Goal: Task Accomplishment & Management: Use online tool/utility

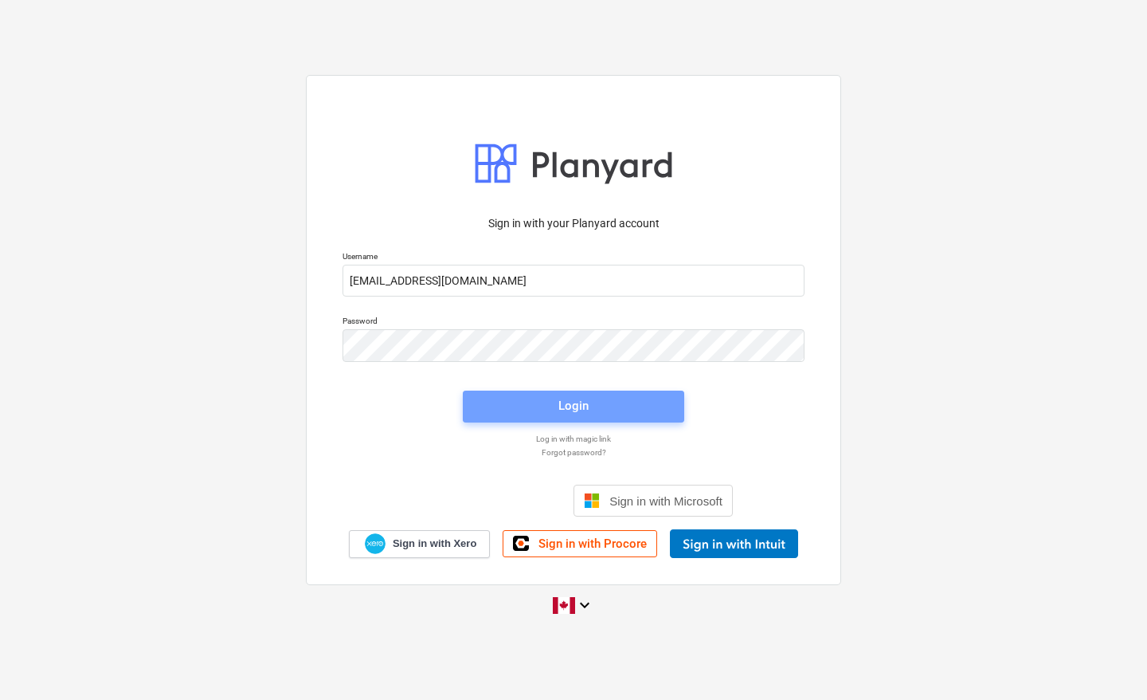
click at [559, 406] on div "Login" at bounding box center [573, 405] width 30 height 21
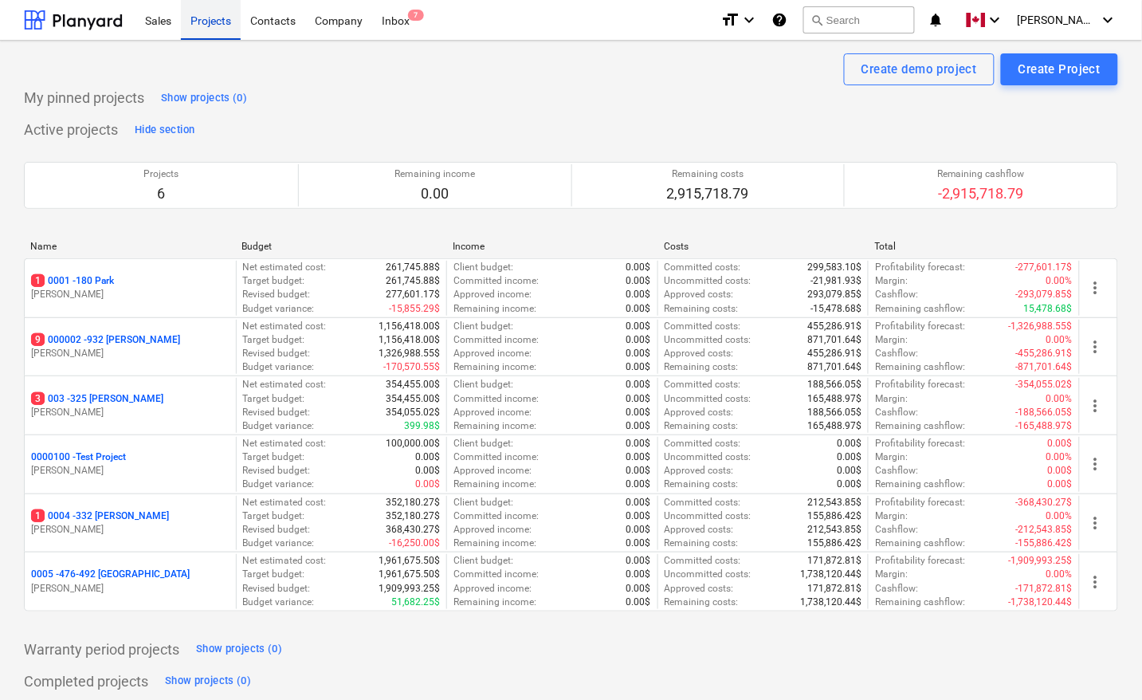
click at [195, 24] on div "Projects" at bounding box center [211, 19] width 60 height 41
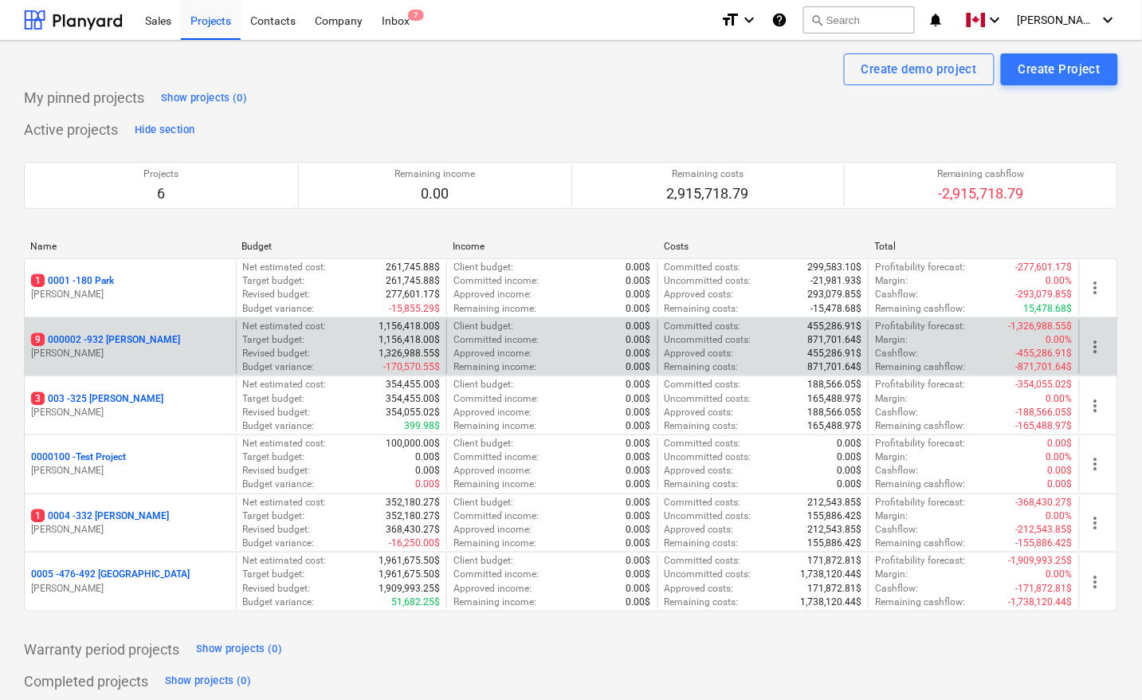
click at [112, 339] on p "9 000002 - 932 [PERSON_NAME]" at bounding box center [105, 340] width 149 height 14
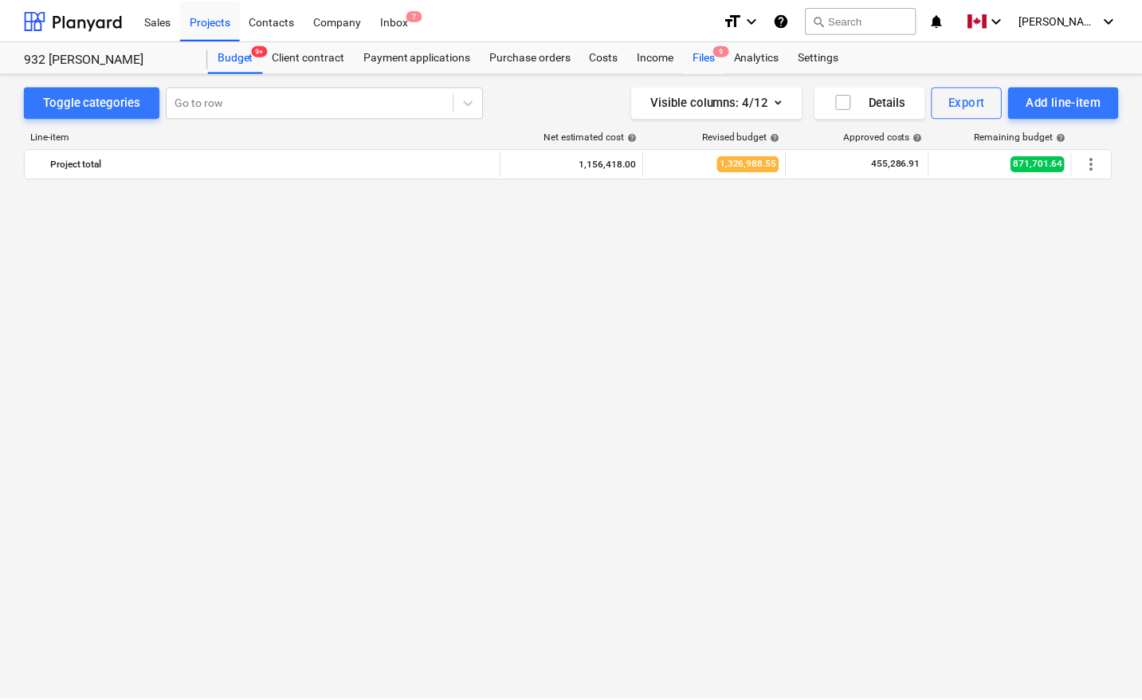
scroll to position [1093, 0]
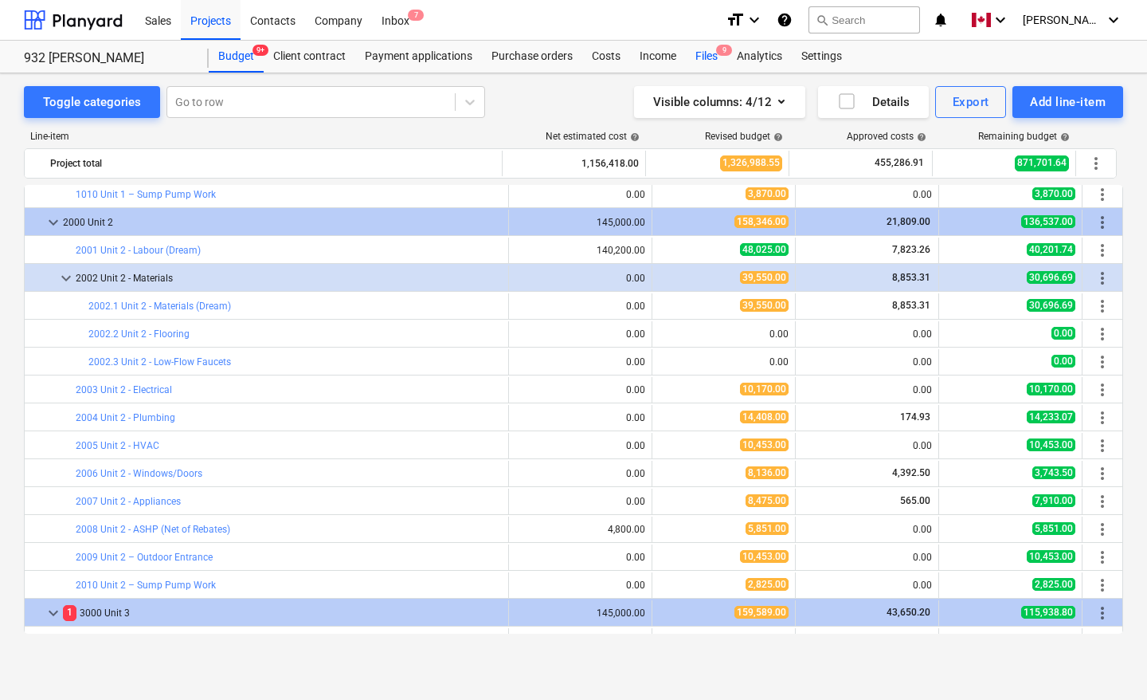
click at [711, 57] on div "Files 9" at bounding box center [706, 57] width 41 height 32
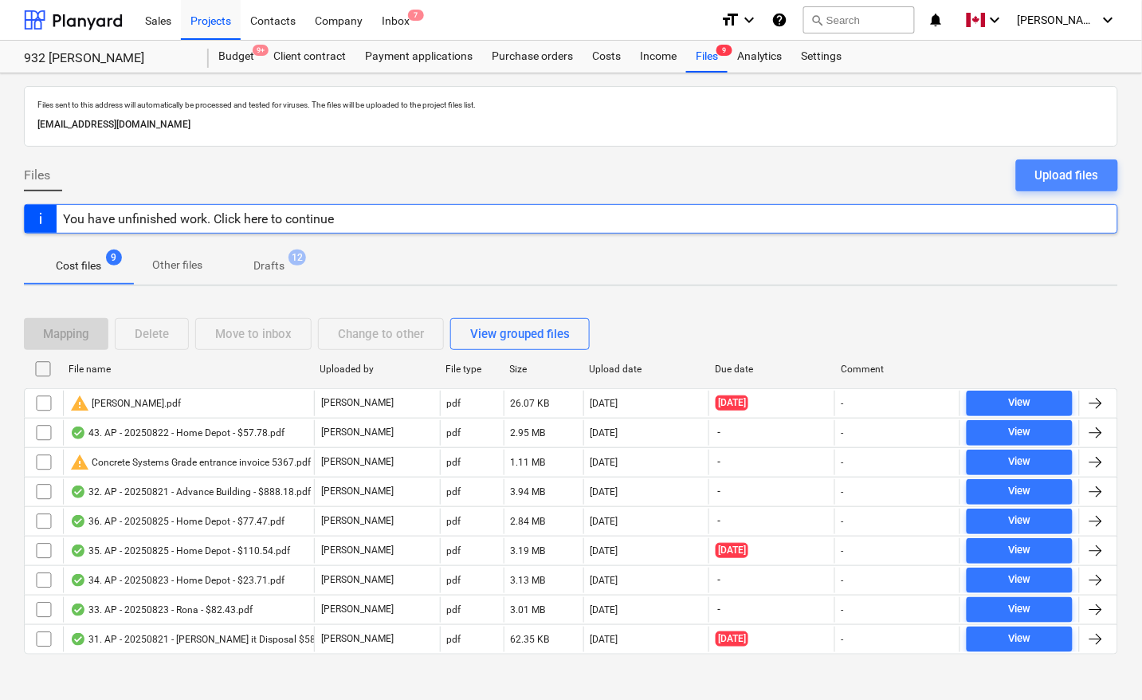
click at [1060, 171] on div "Upload files" at bounding box center [1067, 175] width 64 height 21
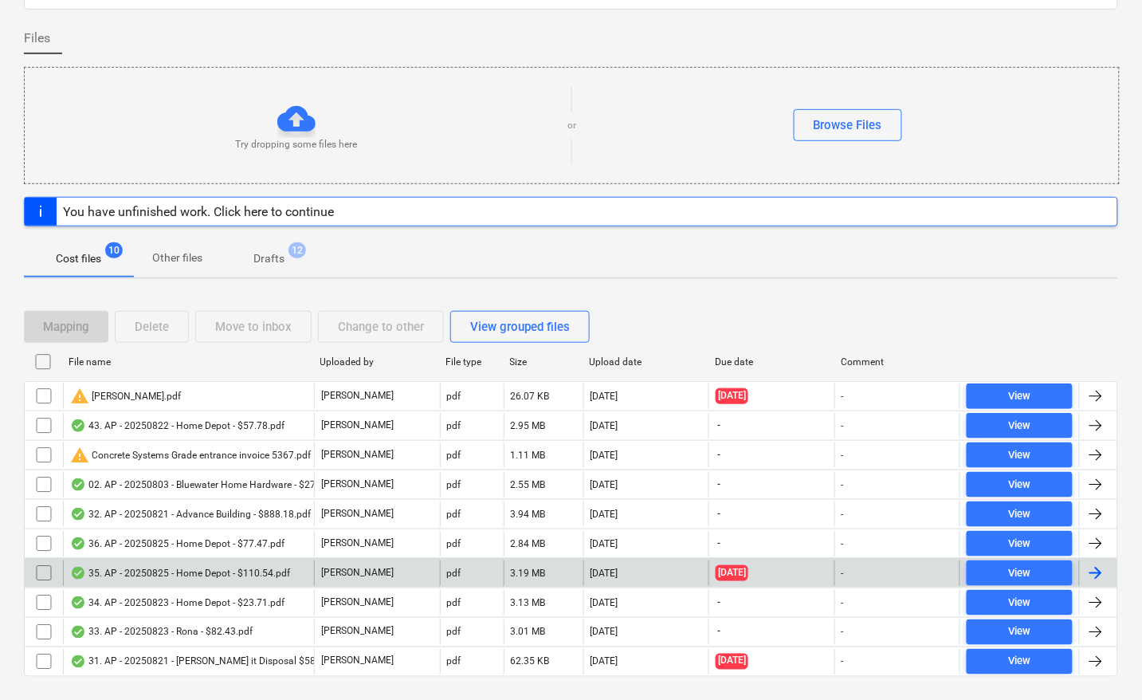
scroll to position [173, 0]
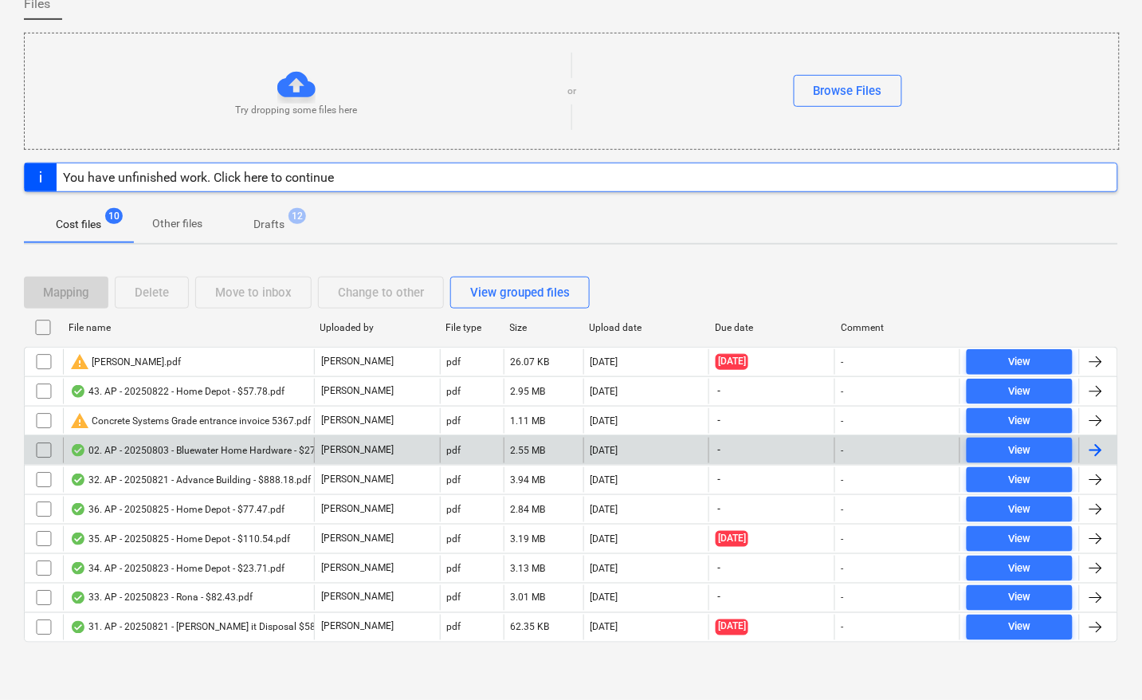
click at [1098, 447] on div at bounding box center [1095, 450] width 19 height 19
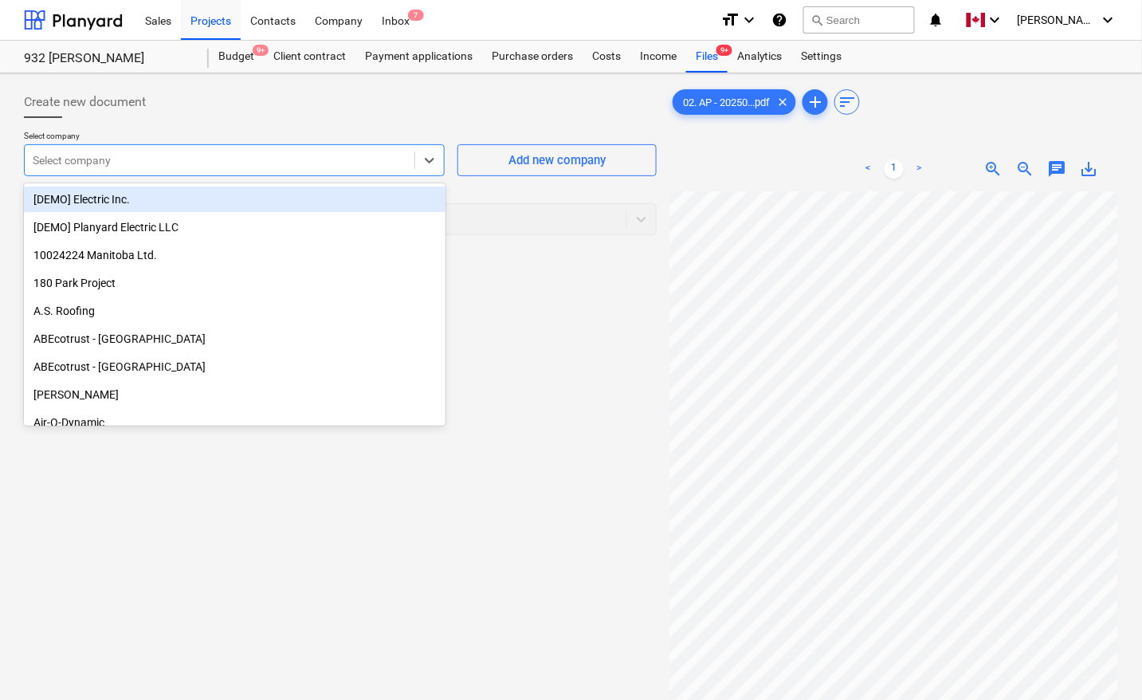
click at [104, 167] on div at bounding box center [220, 160] width 374 height 16
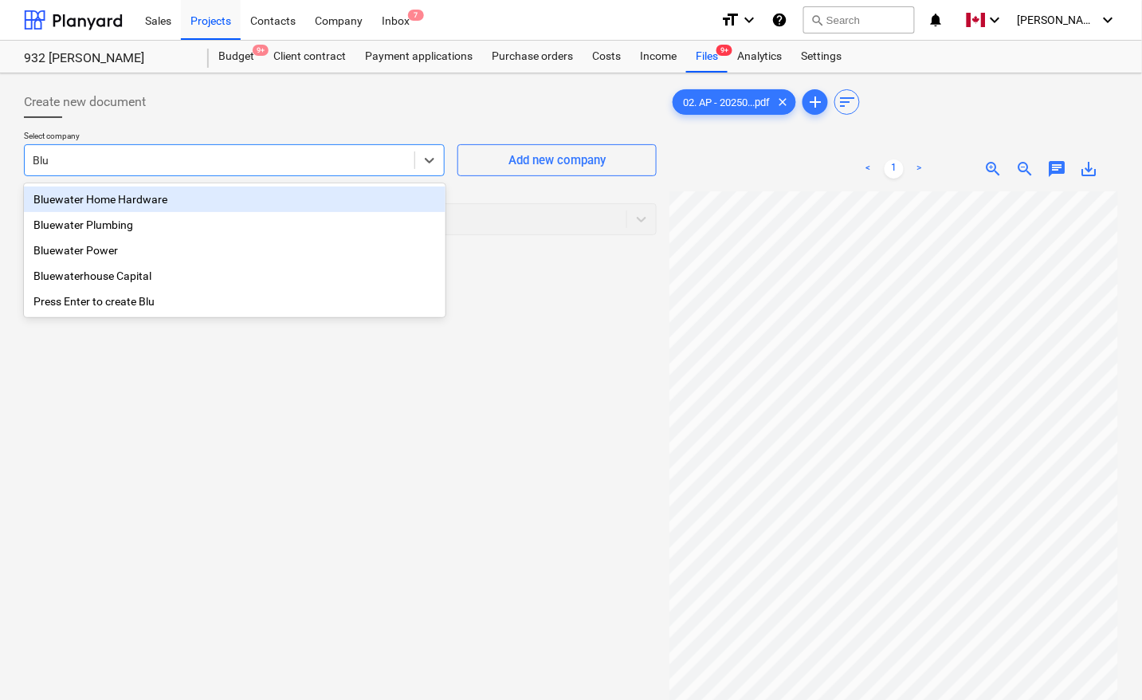
type input "Blue"
click at [126, 198] on div "Bluewater Home Hardware" at bounding box center [234, 198] width 421 height 25
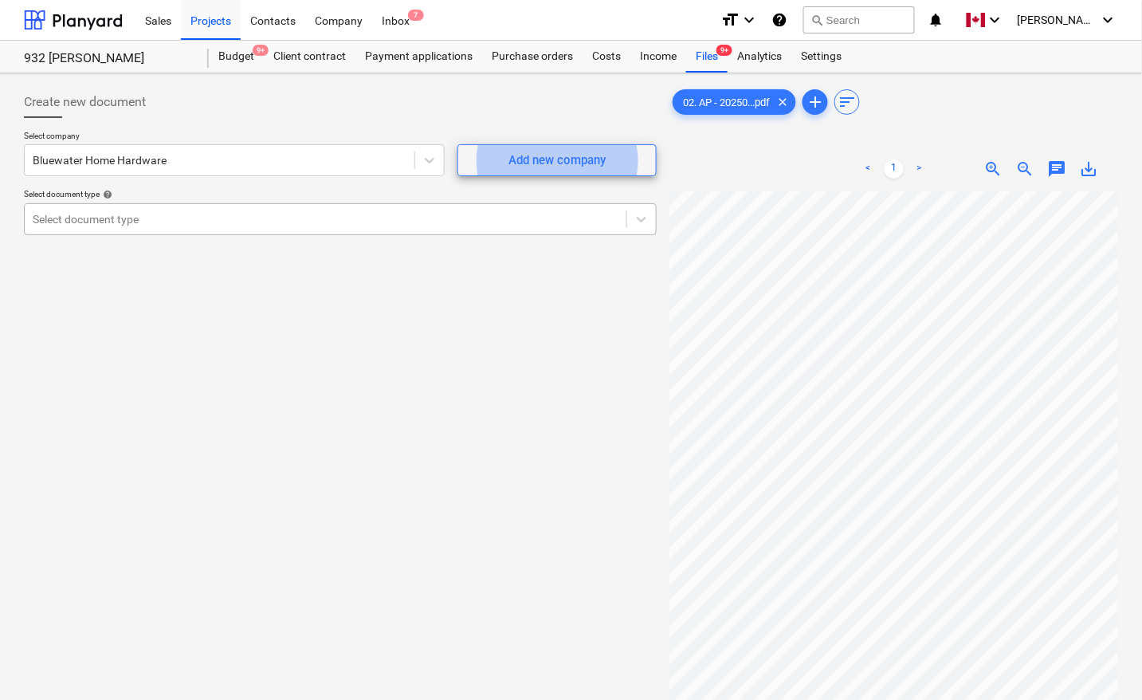
click at [375, 223] on div at bounding box center [326, 219] width 586 height 16
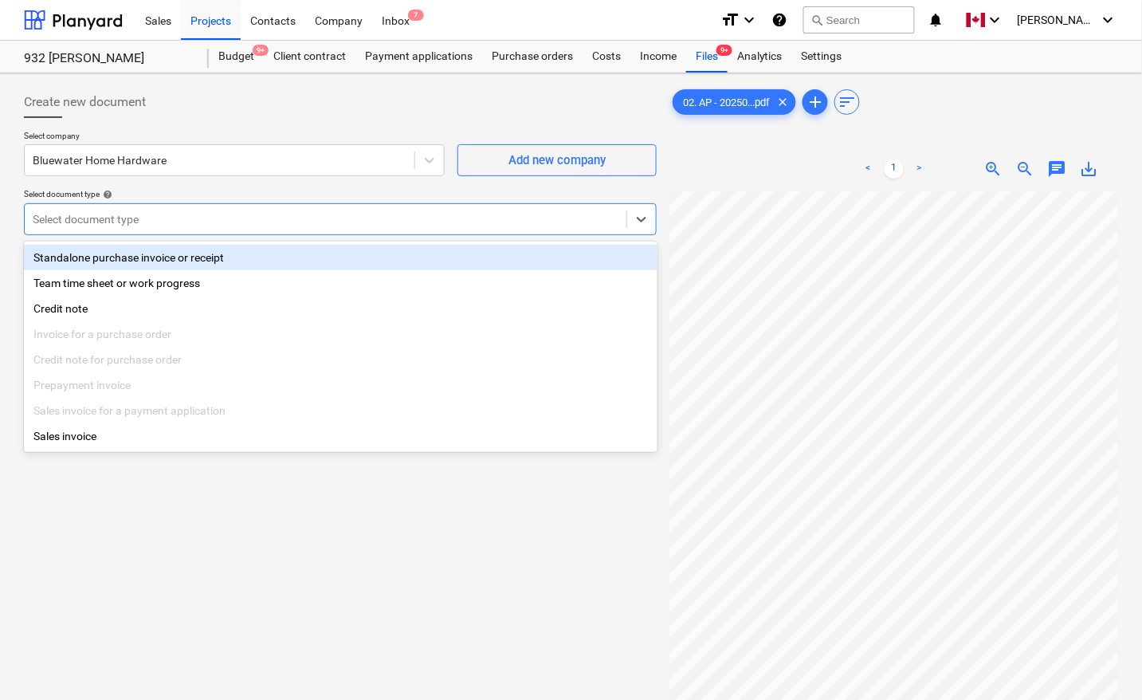
click at [195, 257] on div "Standalone purchase invoice or receipt" at bounding box center [340, 257] width 633 height 25
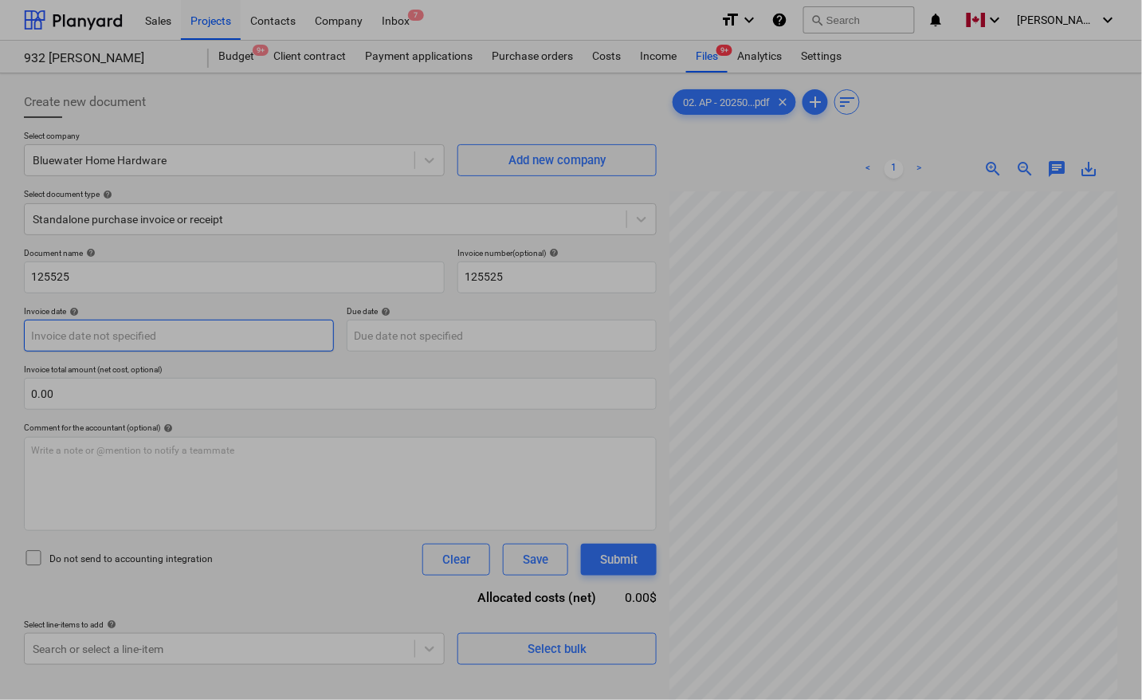
click at [216, 333] on body "Sales Projects Contacts Company Inbox 7 format_size keyboard_arrow_down help se…" at bounding box center [571, 350] width 1142 height 700
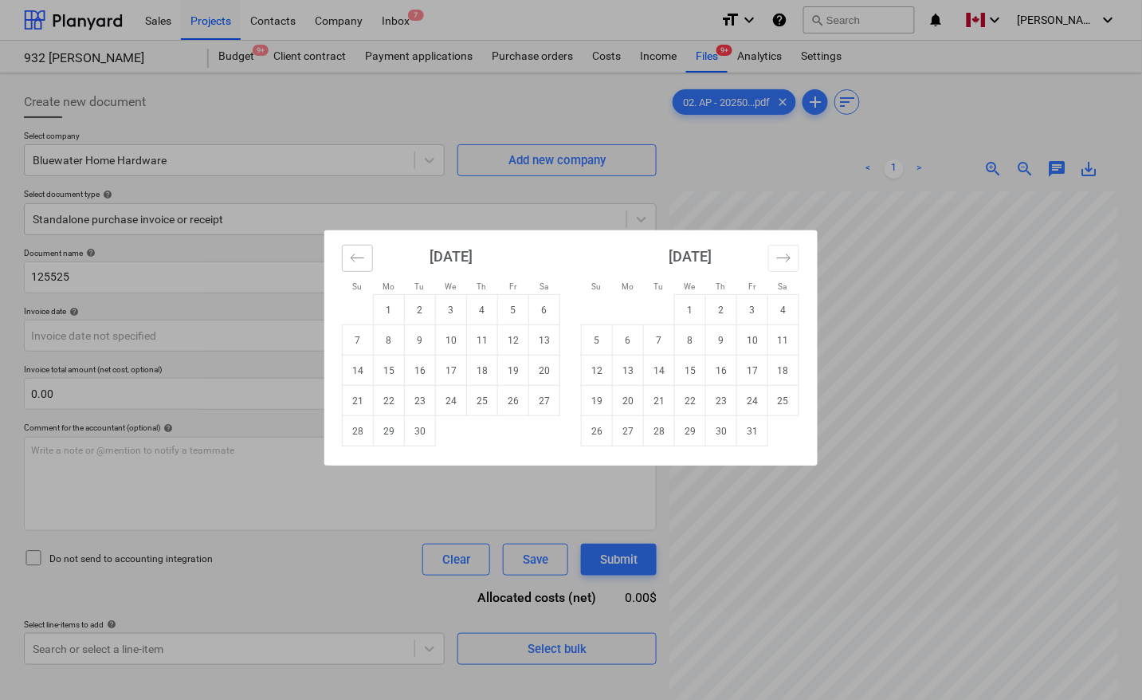
click at [357, 259] on icon "Move backward to switch to the previous month." at bounding box center [357, 257] width 15 height 15
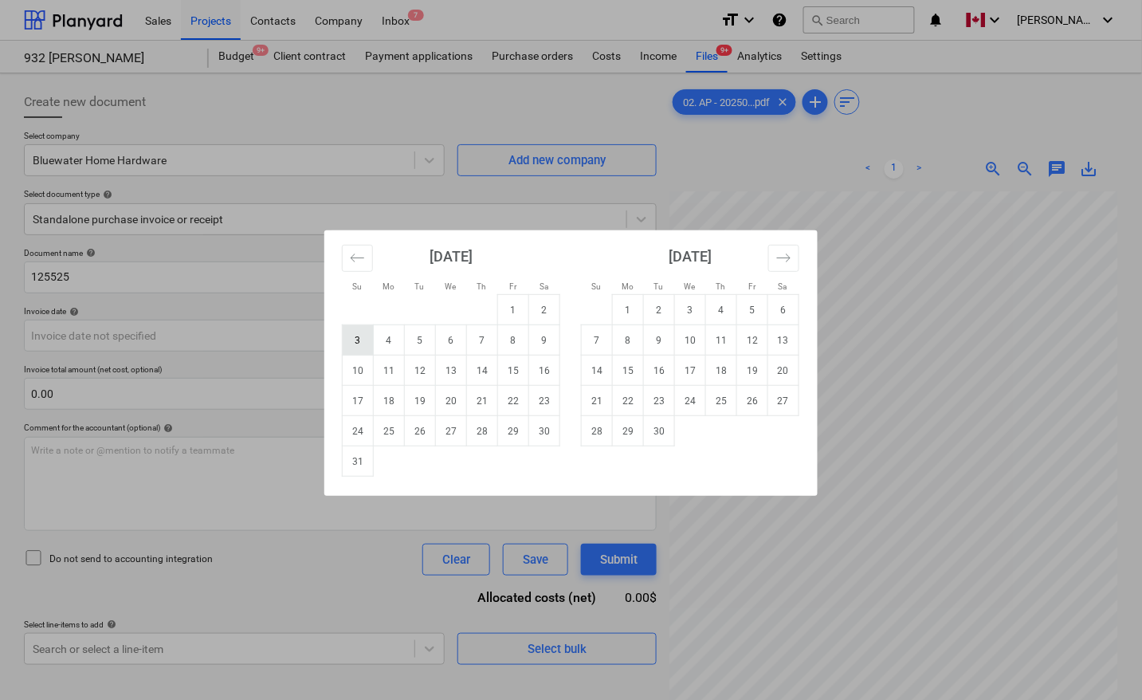
click at [356, 339] on td "3" at bounding box center [358, 340] width 31 height 30
type input "[DATE]"
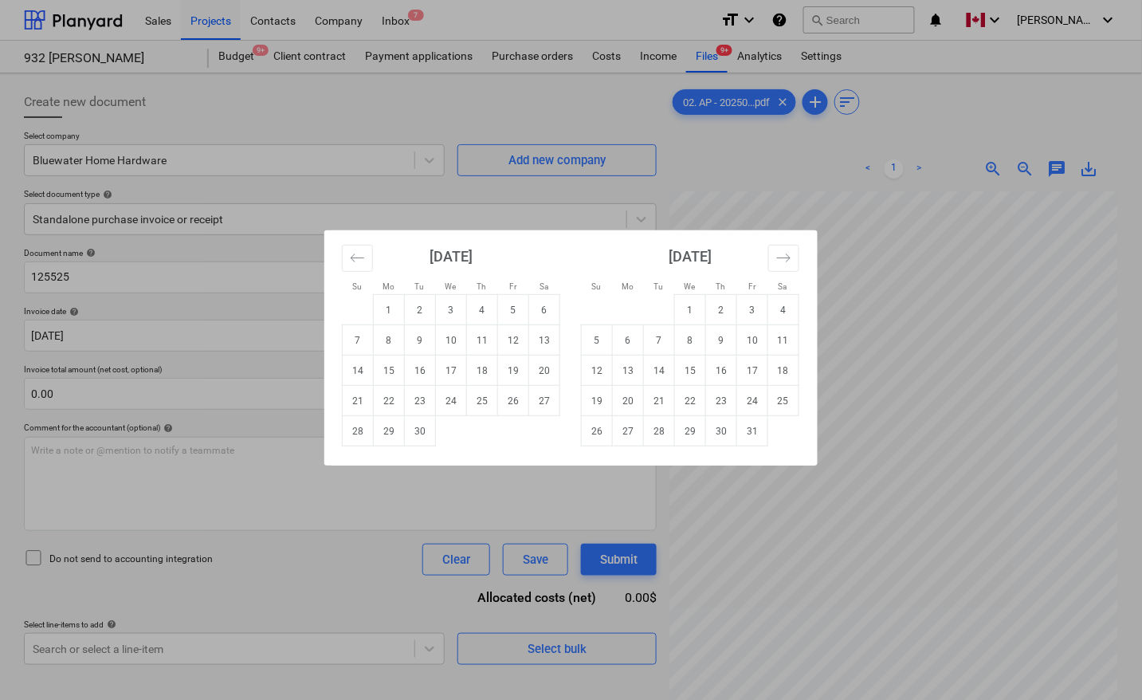
click at [414, 340] on body "Sales Projects Contacts Company Inbox 7 format_size keyboard_arrow_down help se…" at bounding box center [571, 350] width 1142 height 700
click at [359, 259] on icon "Move backward to switch to the previous month." at bounding box center [357, 257] width 15 height 15
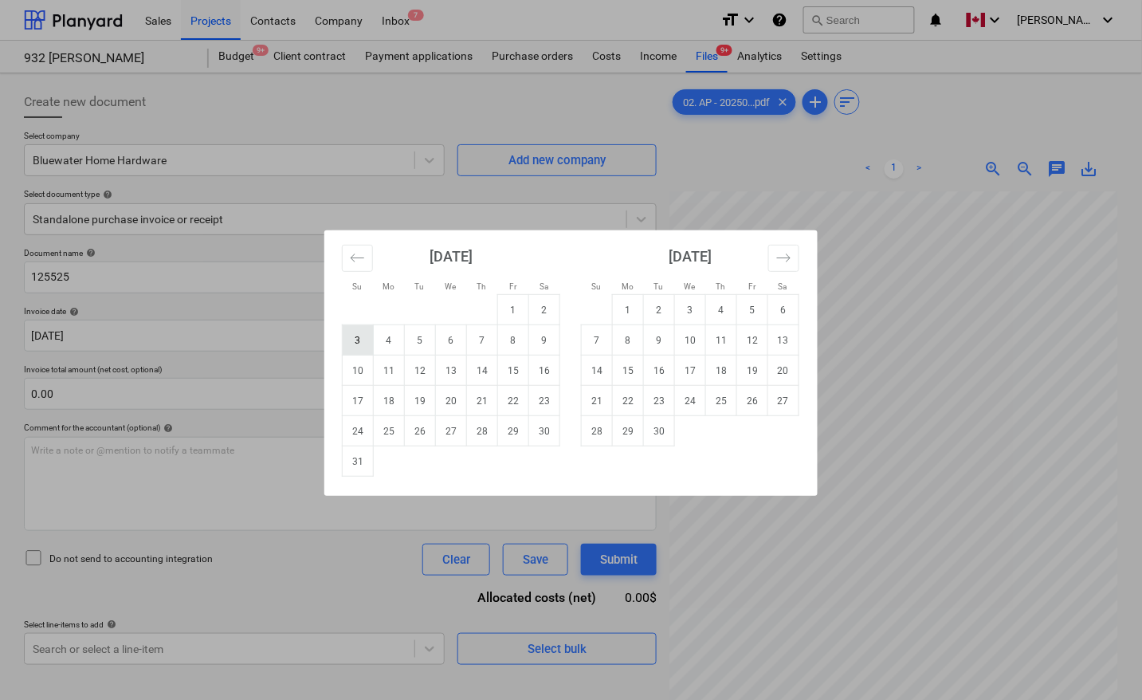
click at [353, 343] on td "3" at bounding box center [358, 340] width 31 height 30
type input "[DATE]"
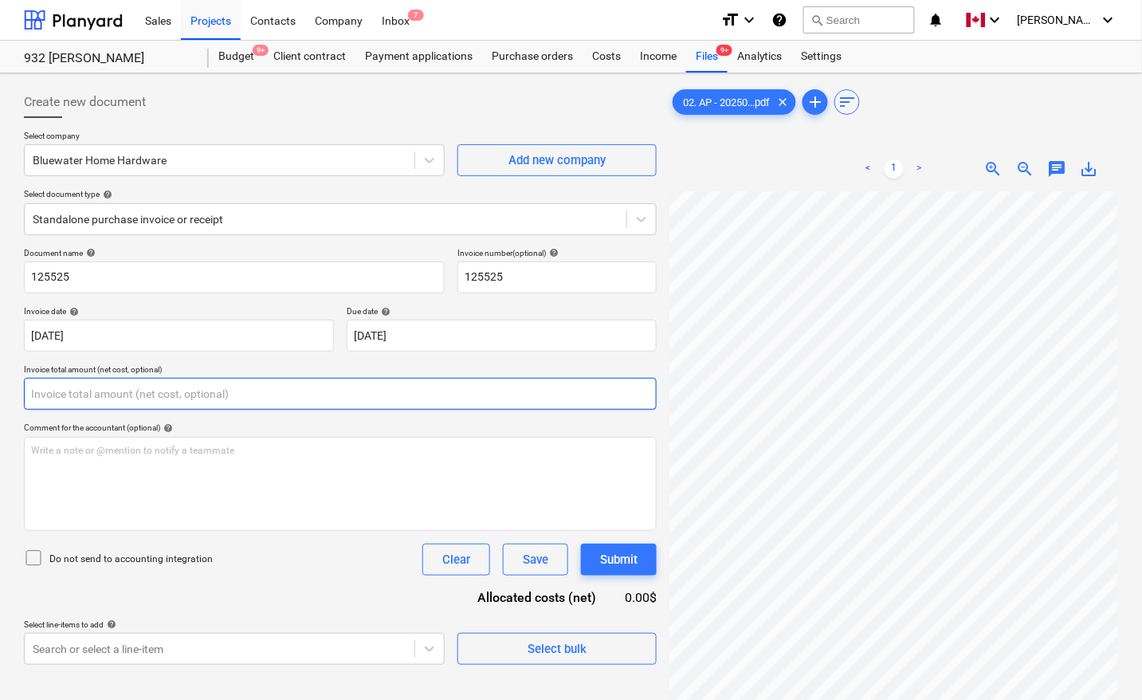
click at [193, 402] on input "text" at bounding box center [340, 394] width 633 height 32
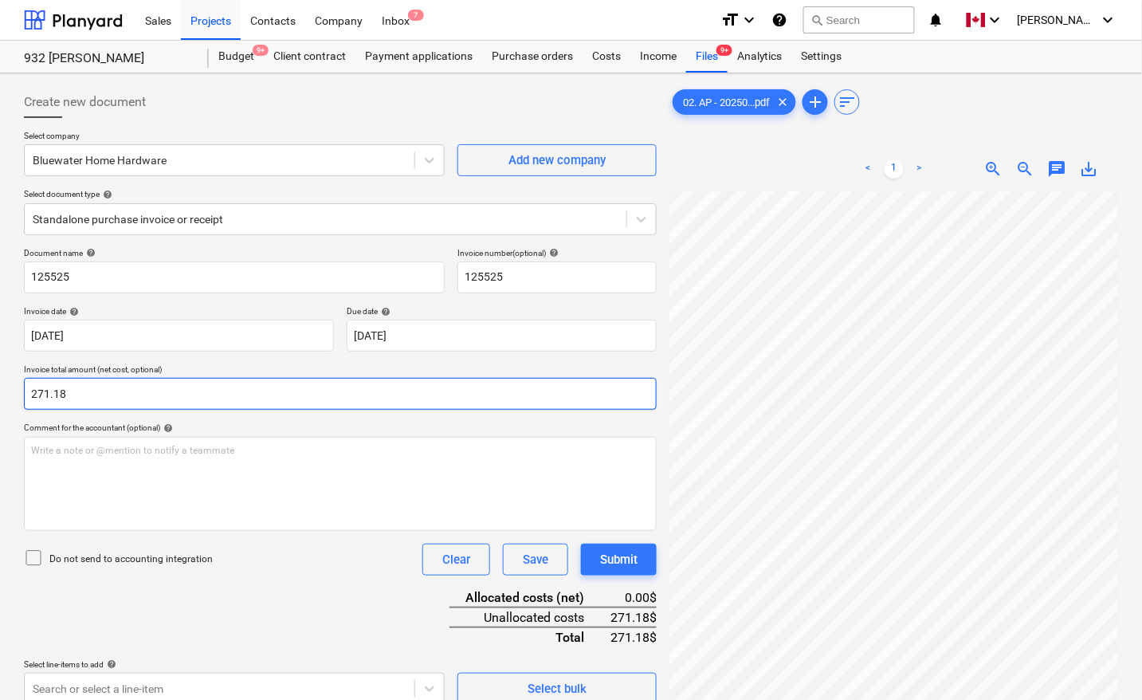
type input "271.18"
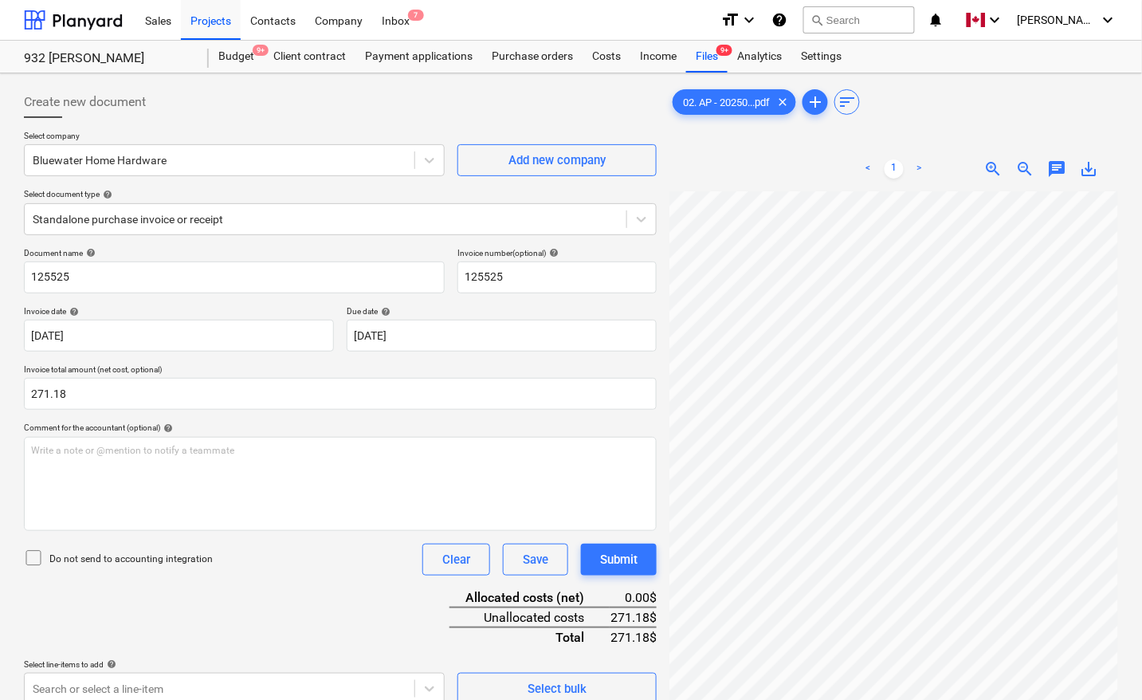
click at [265, 604] on div "Document name help 125525 Invoice number (optional) help 125525 Invoice date he…" at bounding box center [340, 476] width 633 height 457
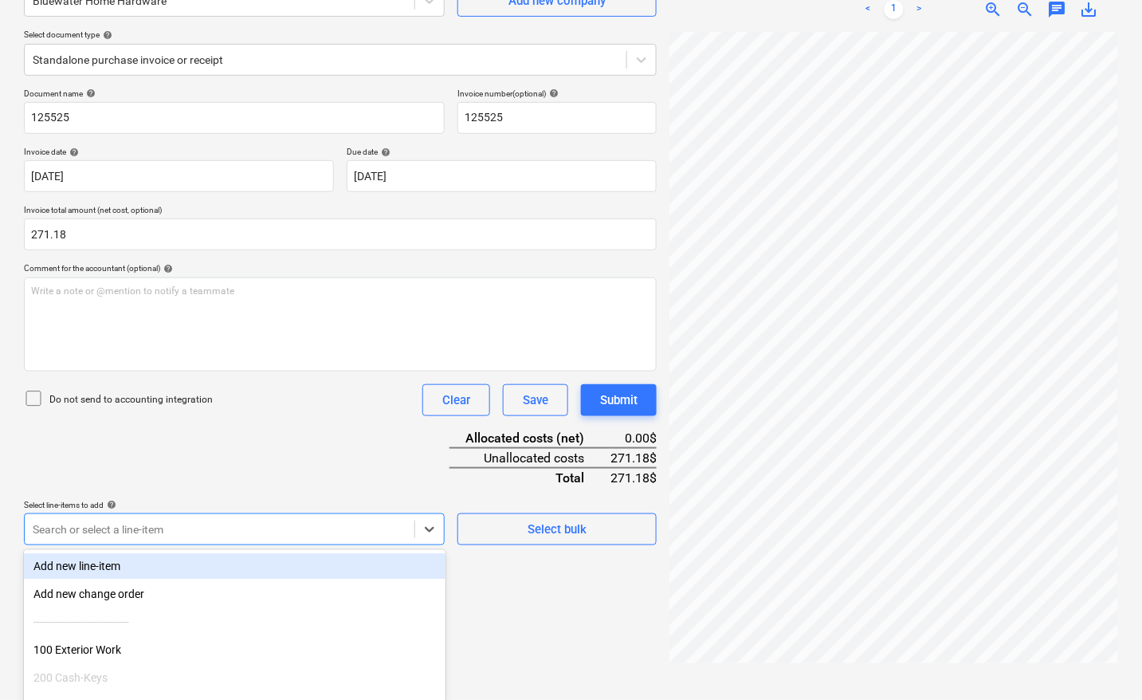
scroll to position [252, 0]
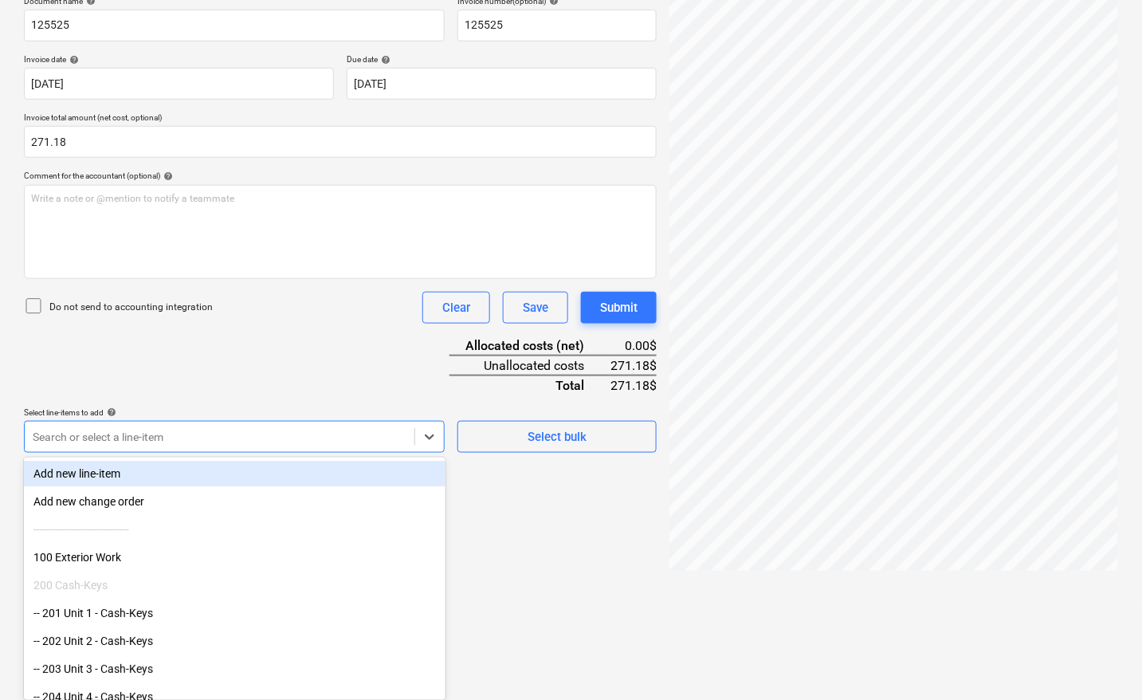
click at [173, 448] on body "Sales Projects Contacts Company Inbox 7 format_size keyboard_arrow_down help se…" at bounding box center [571, 98] width 1142 height 700
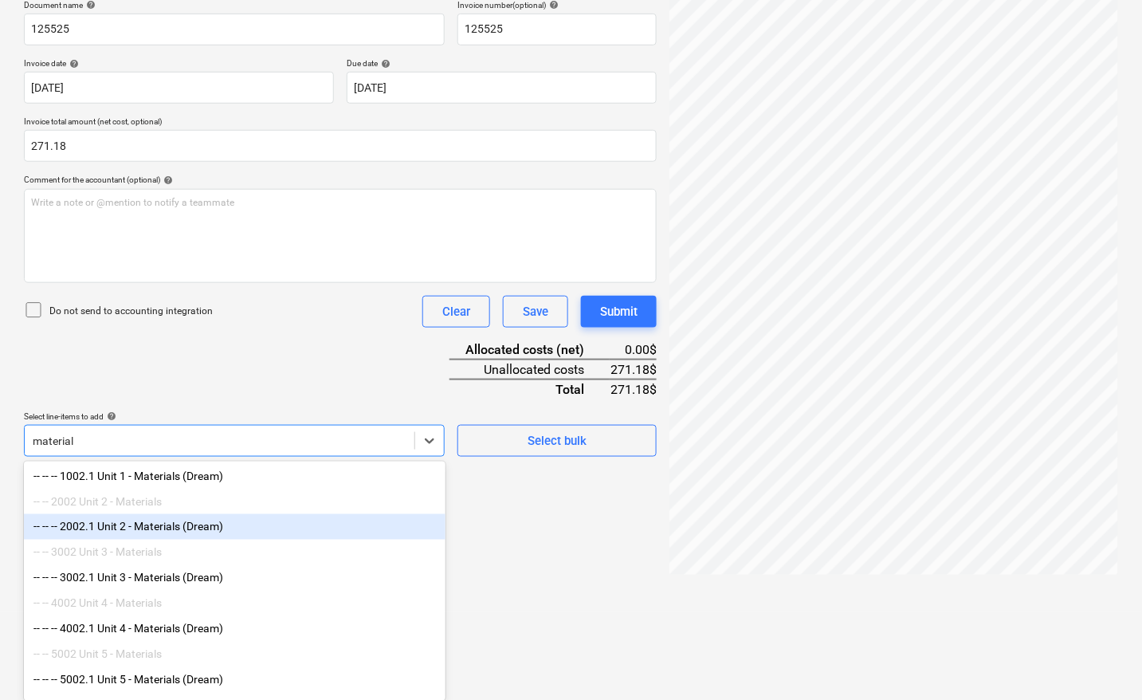
scroll to position [100, 0]
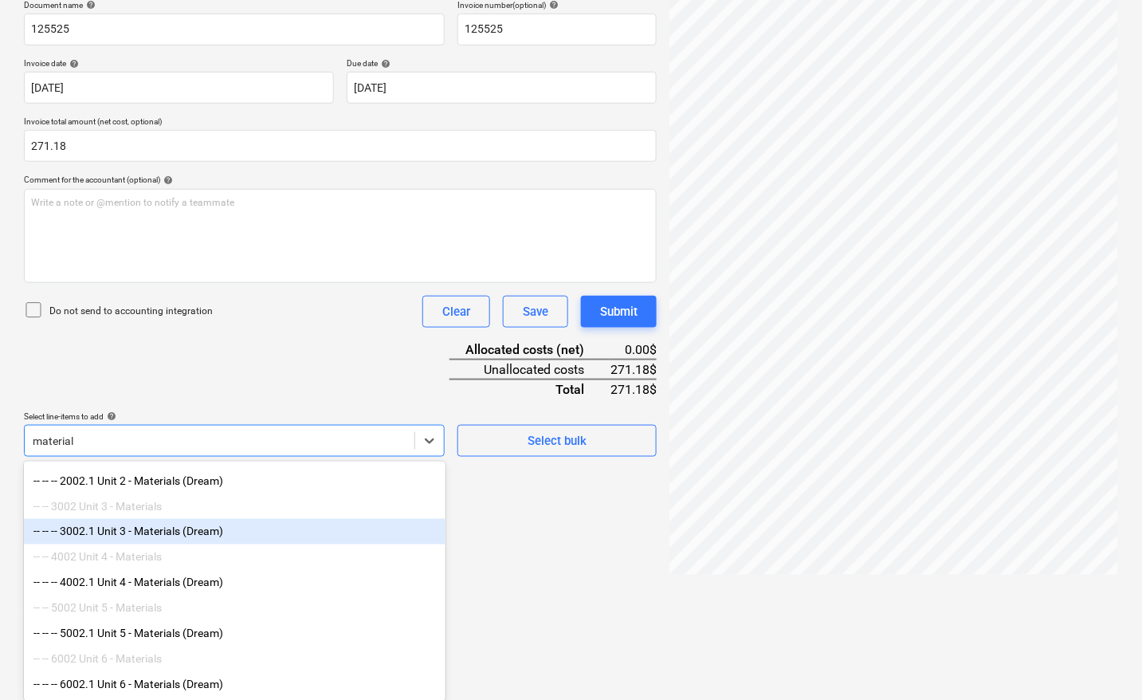
type input "material"
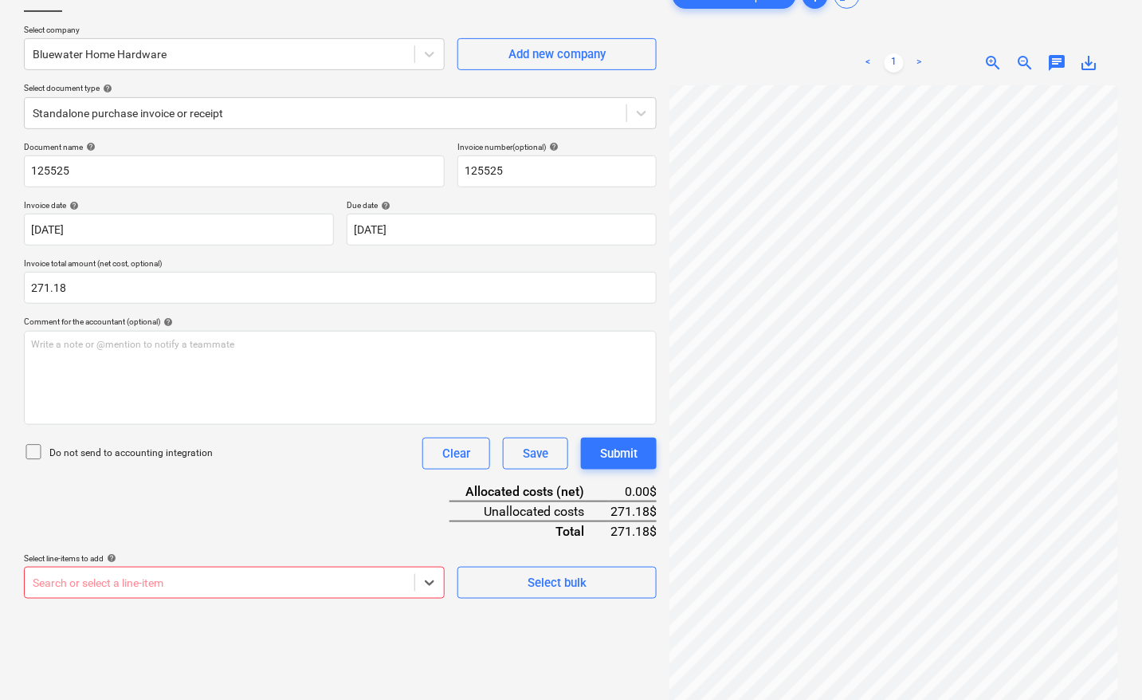
scroll to position [0, 0]
